Goal: Task Accomplishment & Management: Manage account settings

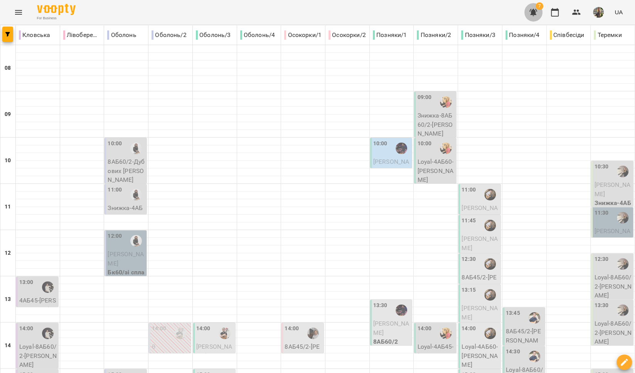
click at [533, 18] on button "button" at bounding box center [533, 12] width 19 height 19
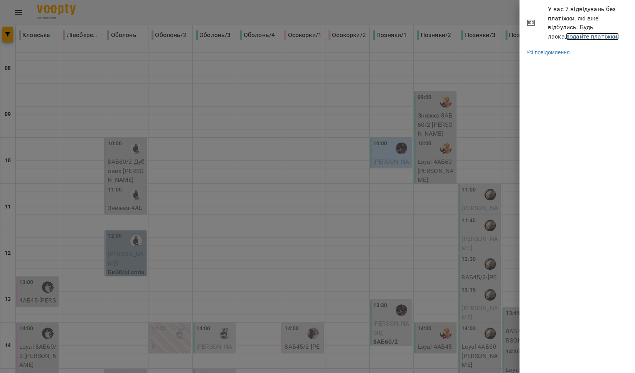
click at [566, 35] on link "додайте платіжки!" at bounding box center [592, 36] width 53 height 7
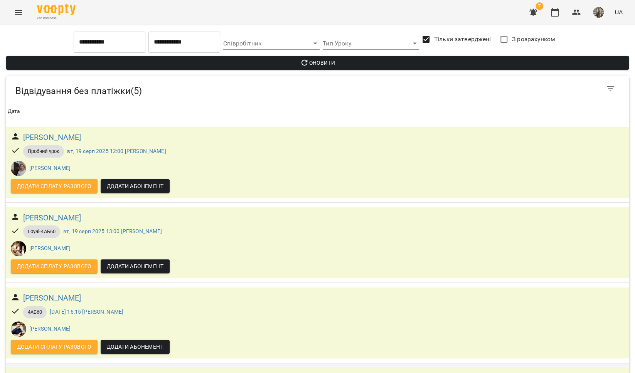
scroll to position [140, 0]
click at [81, 292] on h6 "[PERSON_NAME]" at bounding box center [52, 298] width 58 height 12
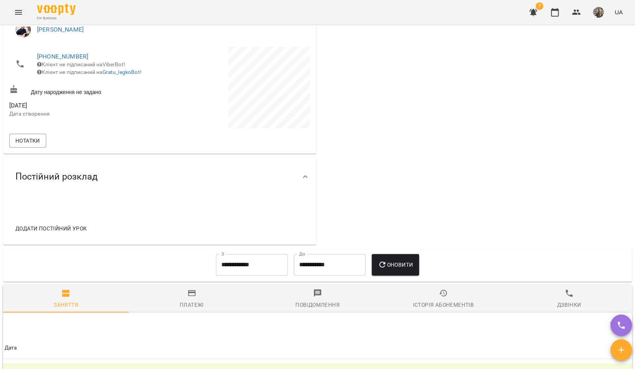
scroll to position [307, 0]
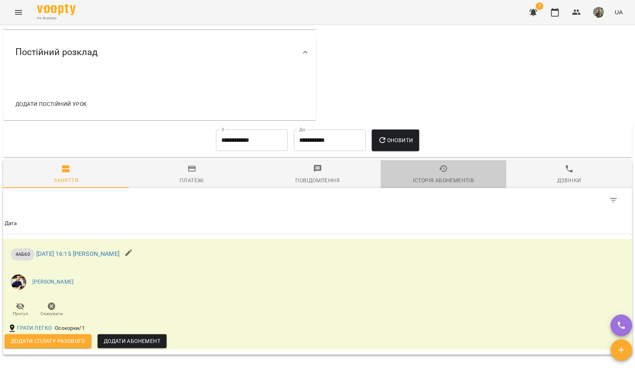
click at [439, 174] on span "Історія абонементів" at bounding box center [443, 174] width 116 height 21
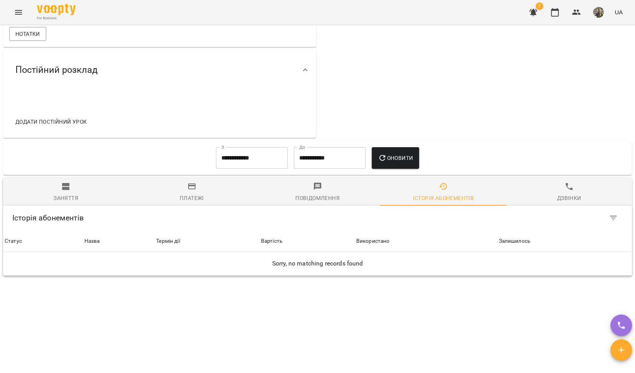
click at [269, 162] on input "**********" at bounding box center [252, 158] width 72 height 22
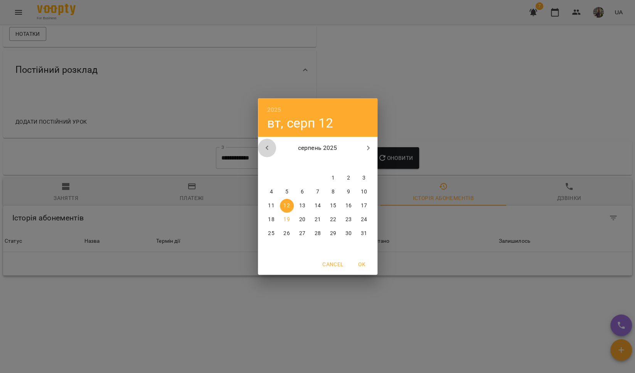
click at [265, 151] on icon "button" at bounding box center [267, 147] width 9 height 9
click at [289, 180] on span "1" at bounding box center [287, 178] width 14 height 8
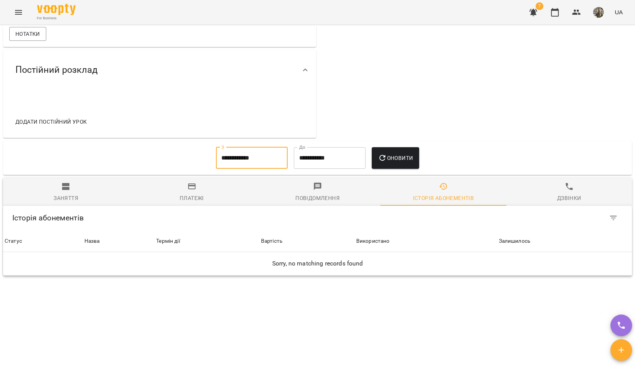
click at [393, 160] on span "Оновити" at bounding box center [395, 157] width 35 height 9
click at [253, 167] on input "**********" at bounding box center [252, 158] width 72 height 22
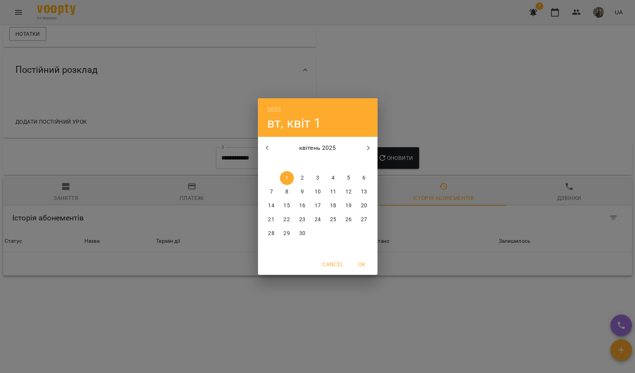
click at [259, 143] on button "button" at bounding box center [267, 148] width 19 height 19
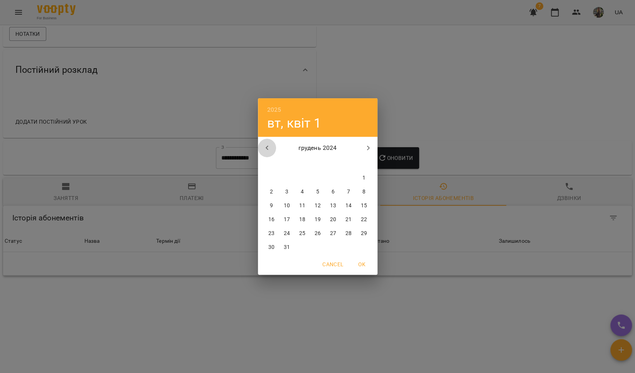
click at [259, 143] on button "button" at bounding box center [267, 148] width 19 height 19
click at [368, 177] on span "1" at bounding box center [364, 178] width 14 height 8
type input "**********"
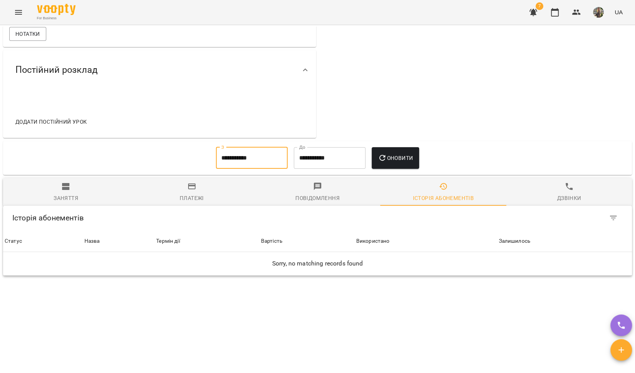
click at [398, 153] on span "Оновити" at bounding box center [395, 157] width 35 height 9
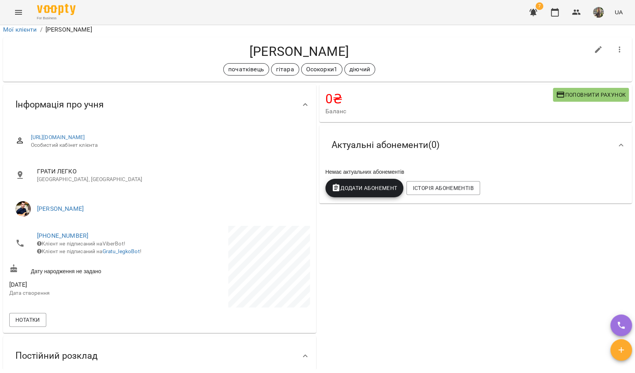
scroll to position [0, 0]
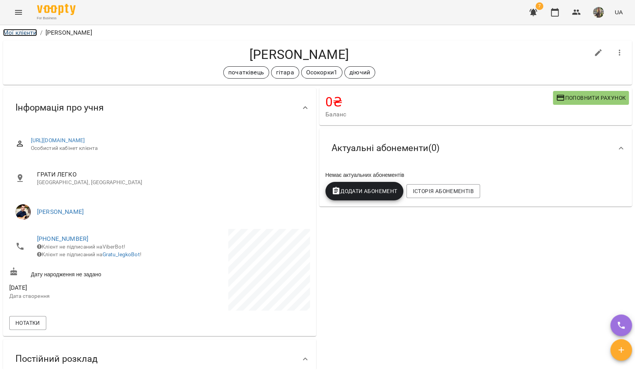
click at [29, 30] on link "Мої клієнти" at bounding box center [20, 32] width 34 height 7
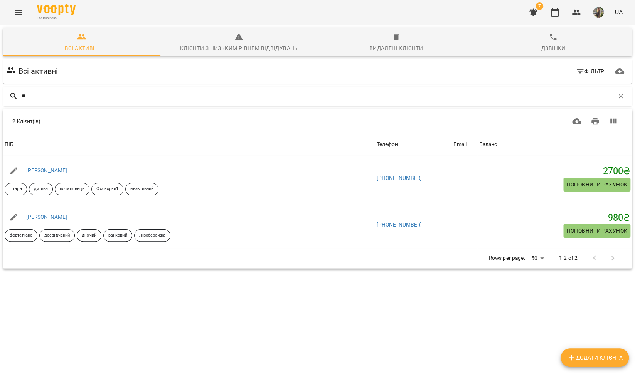
type input "*"
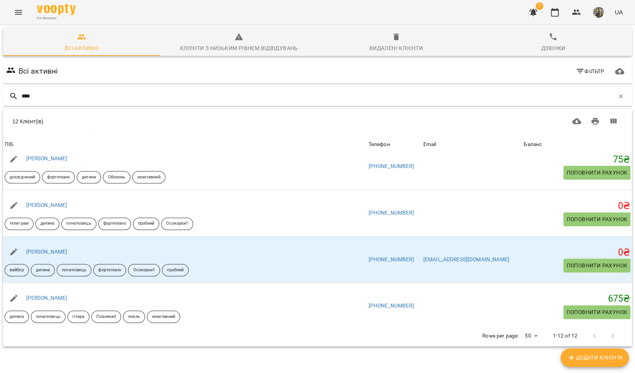
scroll to position [304, 0]
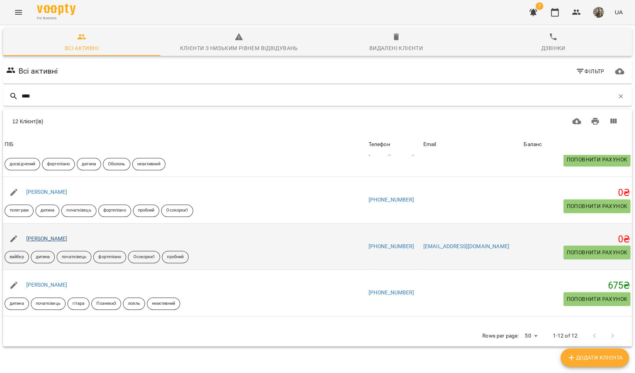
type input "****"
click at [54, 238] on link "[PERSON_NAME]" at bounding box center [46, 239] width 41 height 6
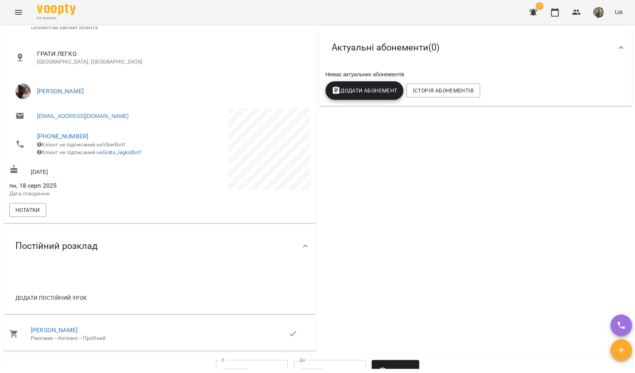
scroll to position [86, 0]
